Goal: Information Seeking & Learning: Understand process/instructions

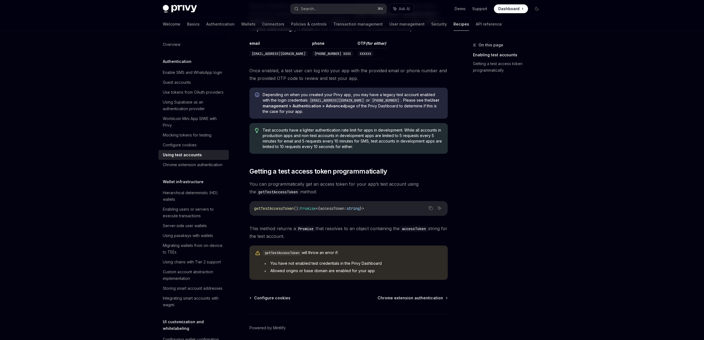
scroll to position [234, 0]
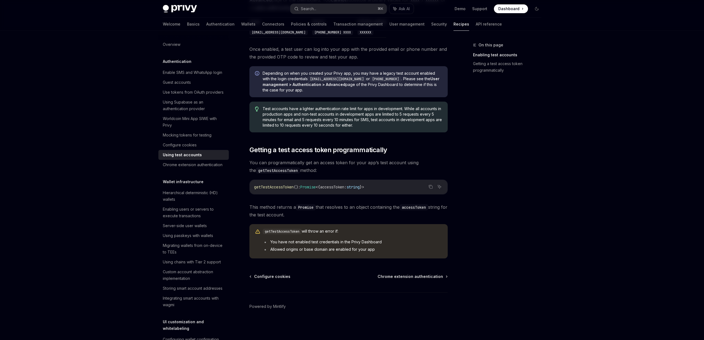
click at [290, 232] on code "getTestAccessToken" at bounding box center [282, 231] width 39 height 5
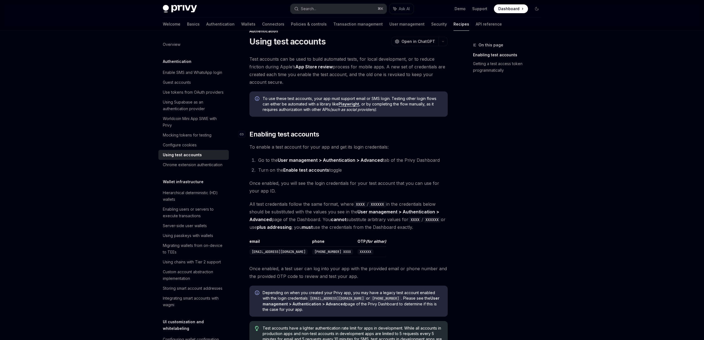
scroll to position [0, 0]
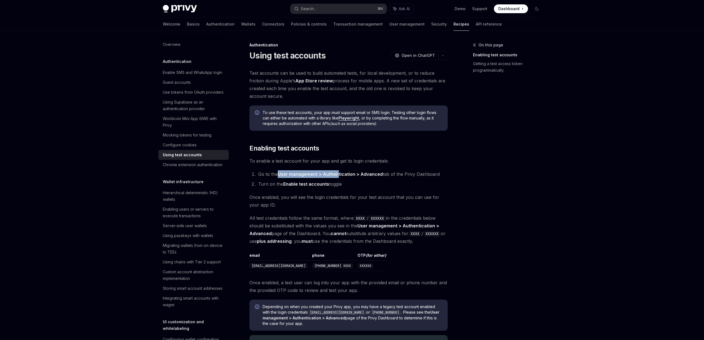
drag, startPoint x: 278, startPoint y: 174, endPoint x: 338, endPoint y: 174, distance: 60.8
click at [338, 174] on li "Go to the User management > Authentication > Advanced tab of the Privy Dashboard" at bounding box center [352, 174] width 191 height 8
click at [278, 174] on li "Go to the User management > Authentication > Advanced tab of the Privy Dashboard" at bounding box center [352, 174] width 191 height 8
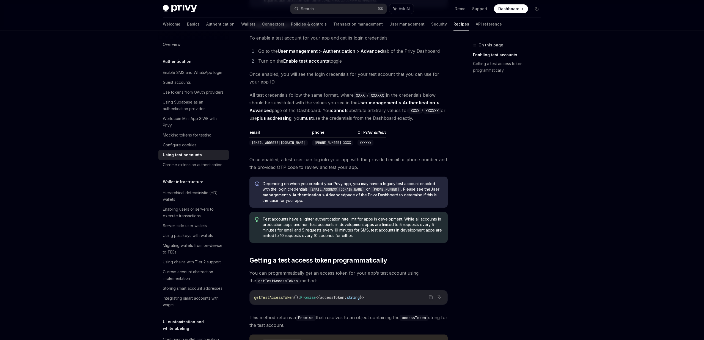
scroll to position [124, 0]
drag, startPoint x: 349, startPoint y: 145, endPoint x: 246, endPoint y: 142, distance: 102.6
click at [246, 142] on div "Authentication Using test accounts OpenAI Open in ChatGPT OpenAI Open in ChatGP…" at bounding box center [297, 184] width 304 height 532
click at [263, 145] on code "[EMAIL_ADDRESS][DOMAIN_NAME]" at bounding box center [278, 142] width 58 height 5
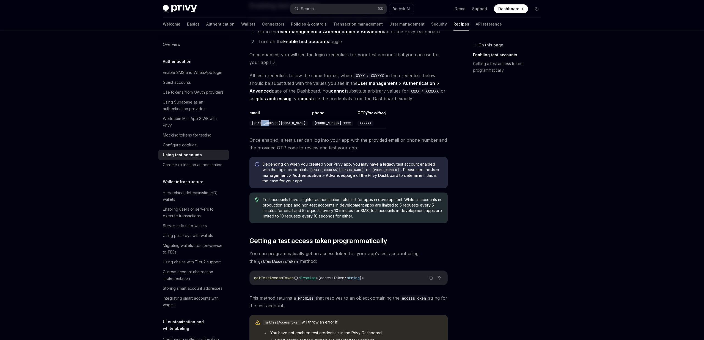
scroll to position [142, 0]
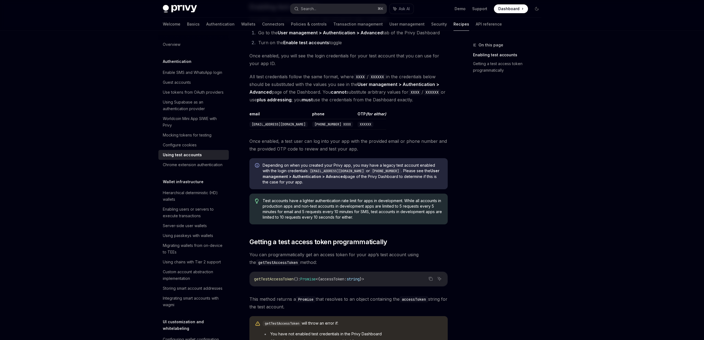
drag, startPoint x: 286, startPoint y: 124, endPoint x: 250, endPoint y: 128, distance: 36.5
click at [250, 128] on td "[EMAIL_ADDRESS][DOMAIN_NAME]" at bounding box center [279, 124] width 60 height 10
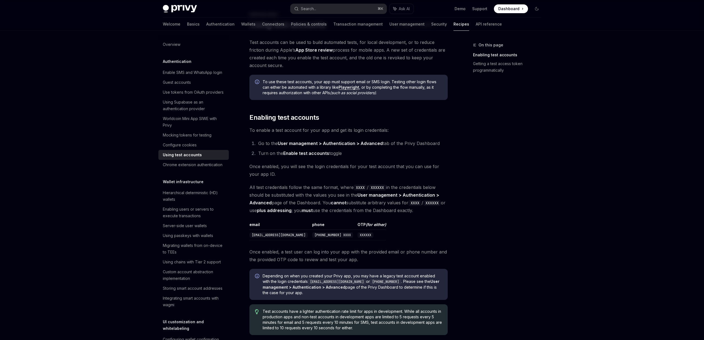
scroll to position [27, 0]
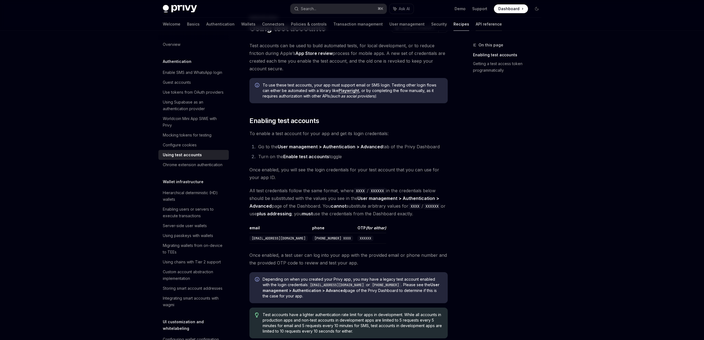
type textarea "*"
